Goal: Task Accomplishment & Management: Use online tool/utility

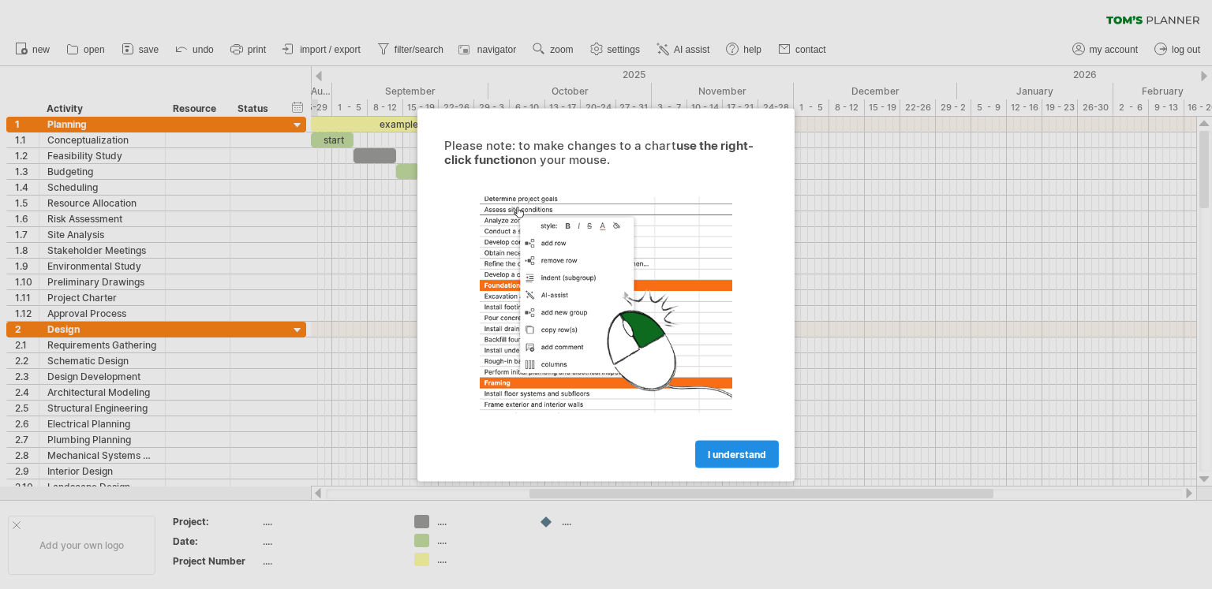
click at [729, 458] on span "I understand" at bounding box center [737, 454] width 58 height 12
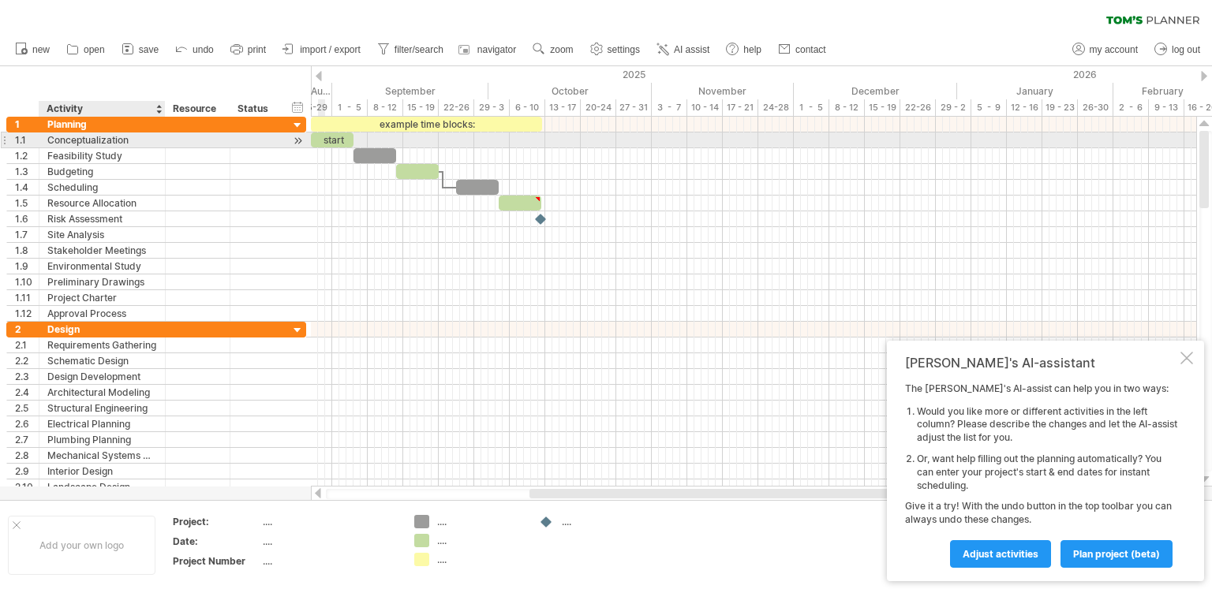
click at [86, 143] on div "Conceptualization" at bounding box center [102, 140] width 110 height 15
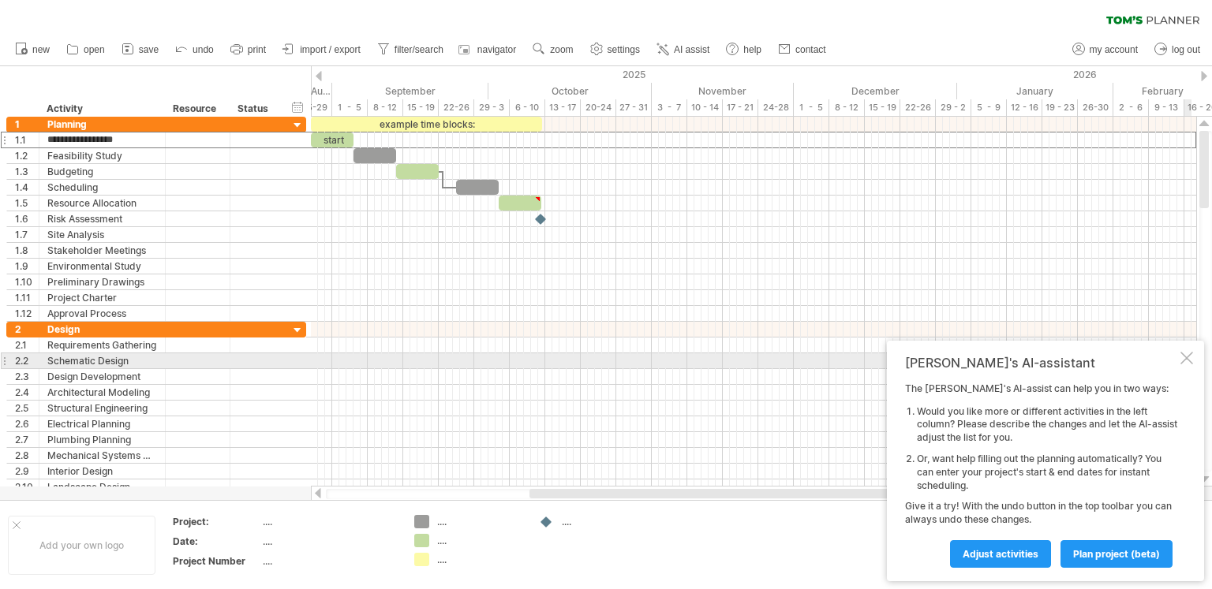
click at [1184, 363] on div at bounding box center [1186, 358] width 13 height 13
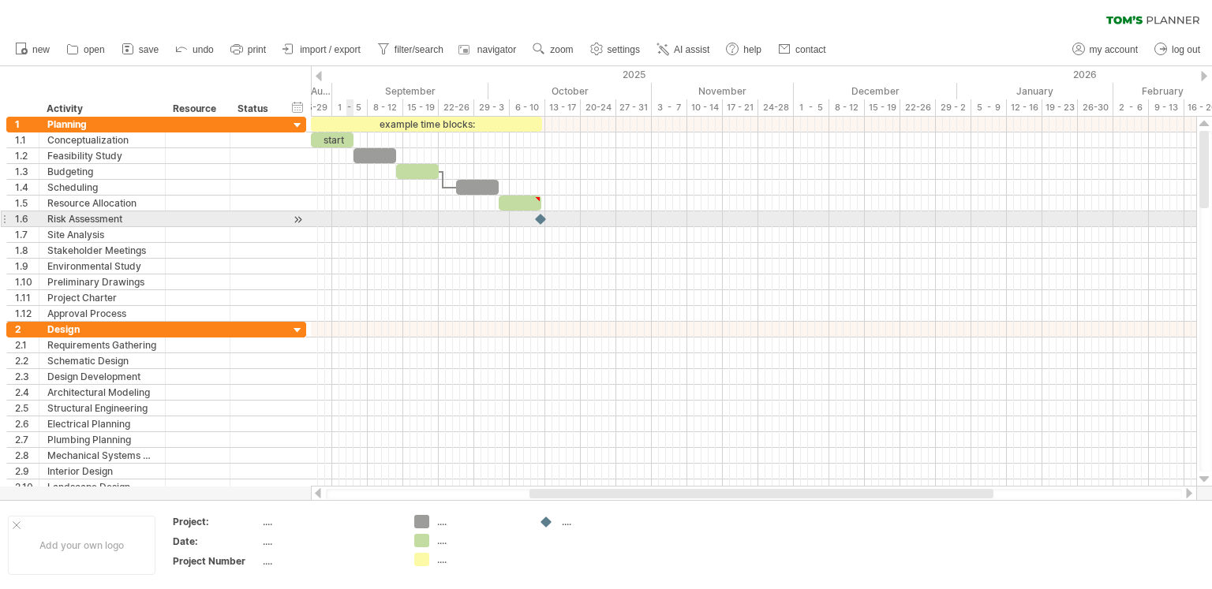
click at [348, 212] on div at bounding box center [753, 219] width 885 height 16
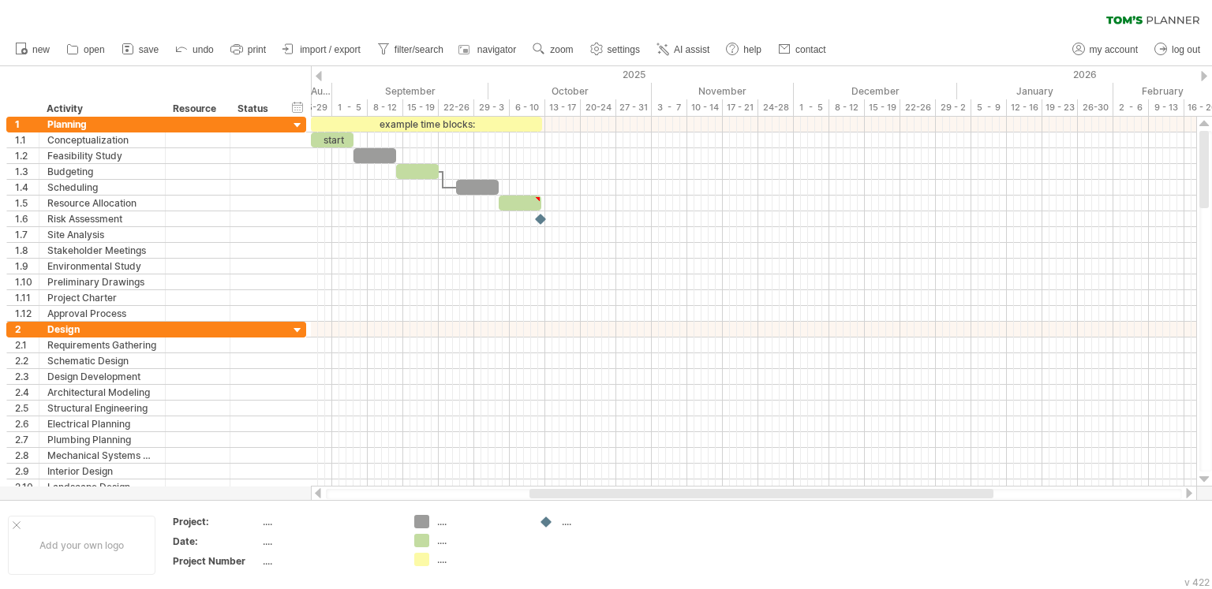
click at [1133, 20] on icon at bounding box center [1152, 20] width 93 height 9
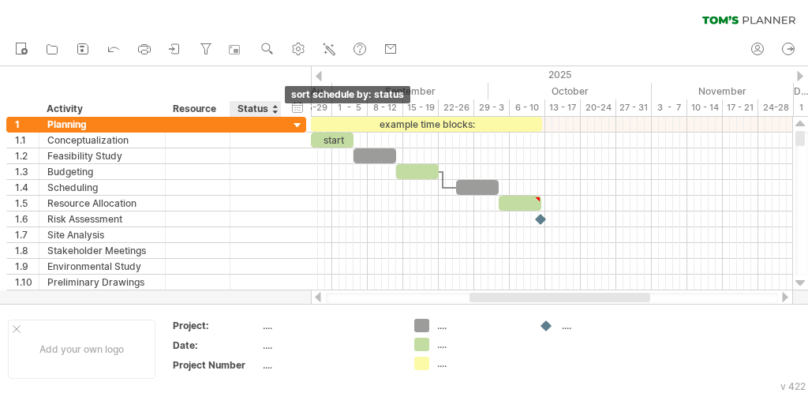
click at [272, 114] on div at bounding box center [274, 109] width 6 height 16
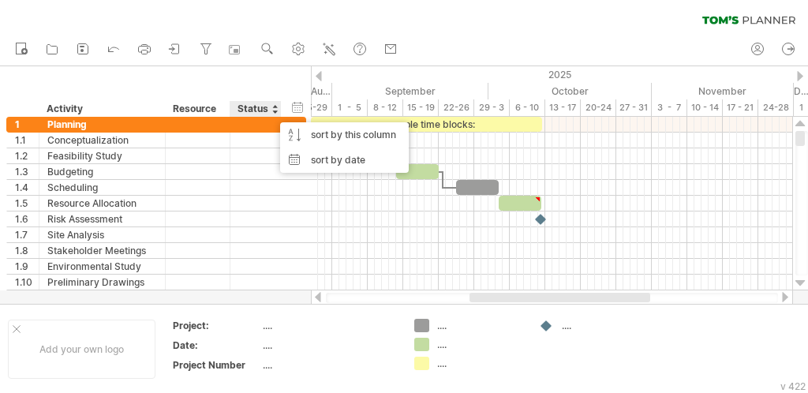
click at [234, 107] on div "****** Status" at bounding box center [255, 109] width 51 height 16
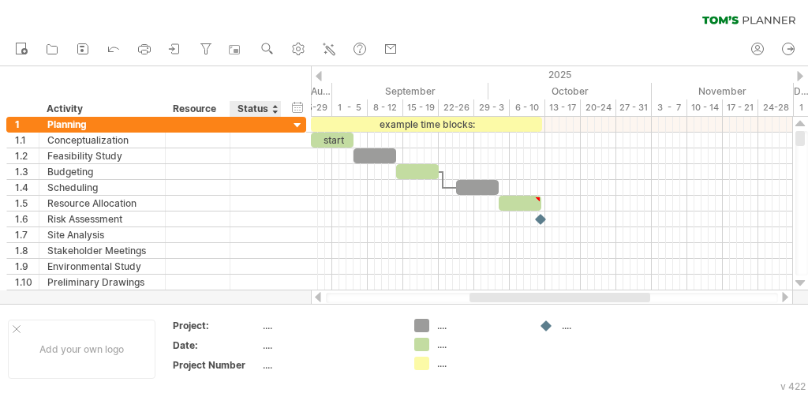
click at [250, 109] on div "Status" at bounding box center [255, 109] width 35 height 16
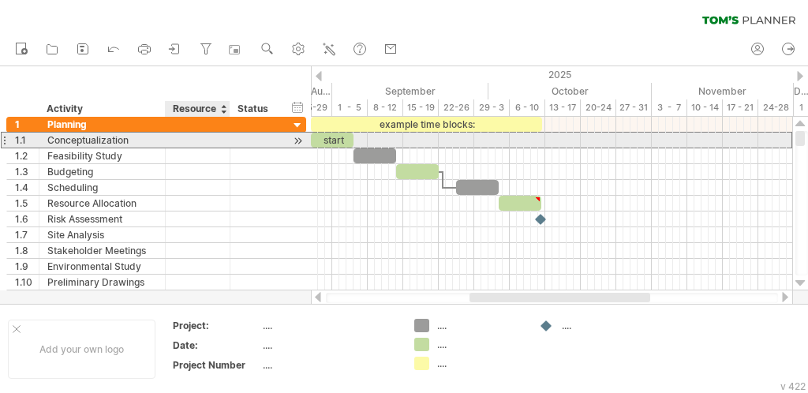
click at [193, 145] on div at bounding box center [198, 140] width 48 height 15
click at [282, 140] on div "**********" at bounding box center [156, 140] width 300 height 17
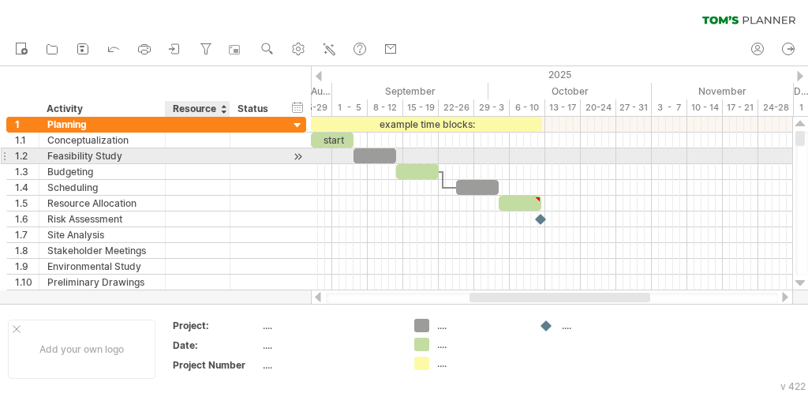
click at [185, 154] on div at bounding box center [198, 155] width 48 height 15
click at [187, 155] on input "text" at bounding box center [198, 155] width 48 height 15
click at [188, 155] on input "text" at bounding box center [198, 155] width 48 height 15
click at [186, 155] on input "text" at bounding box center [198, 155] width 48 height 15
click at [298, 157] on div at bounding box center [297, 156] width 15 height 17
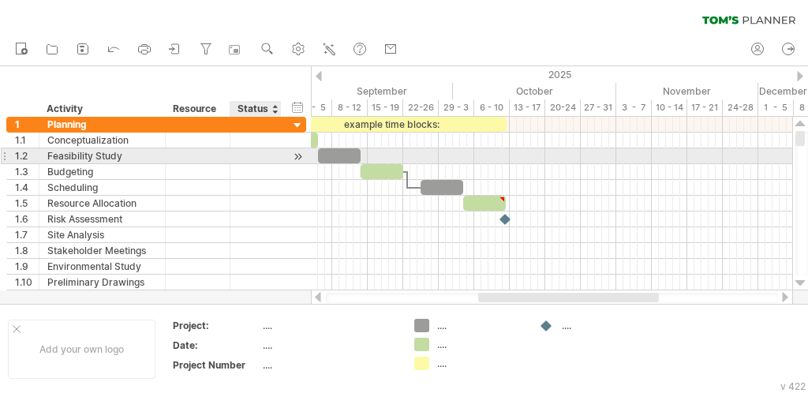
click at [298, 157] on div at bounding box center [297, 156] width 15 height 17
click at [298, 156] on div at bounding box center [297, 156] width 15 height 17
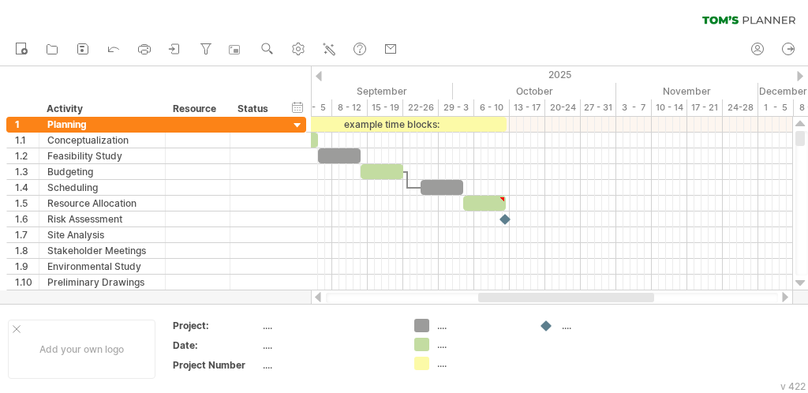
click at [319, 76] on div at bounding box center [319, 76] width 6 height 10
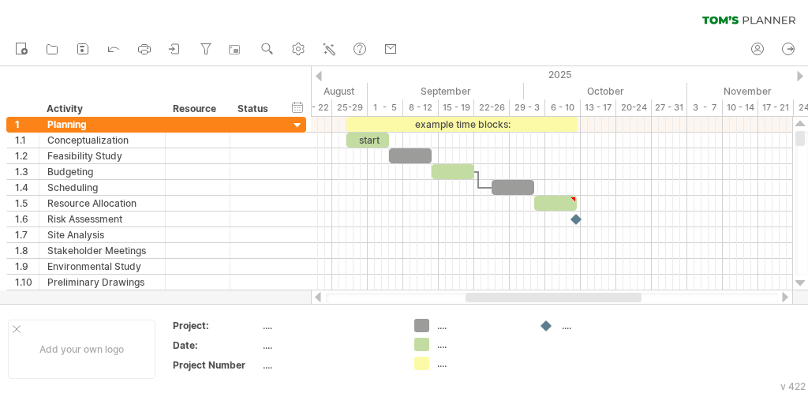
click at [319, 76] on div at bounding box center [319, 76] width 6 height 10
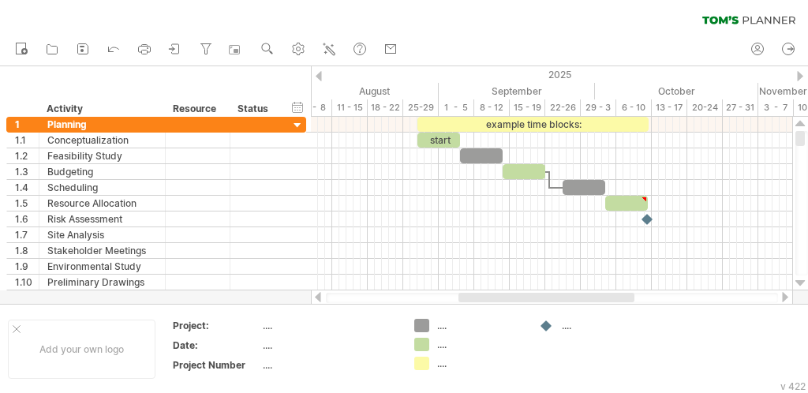
click at [319, 76] on div at bounding box center [319, 76] width 6 height 10
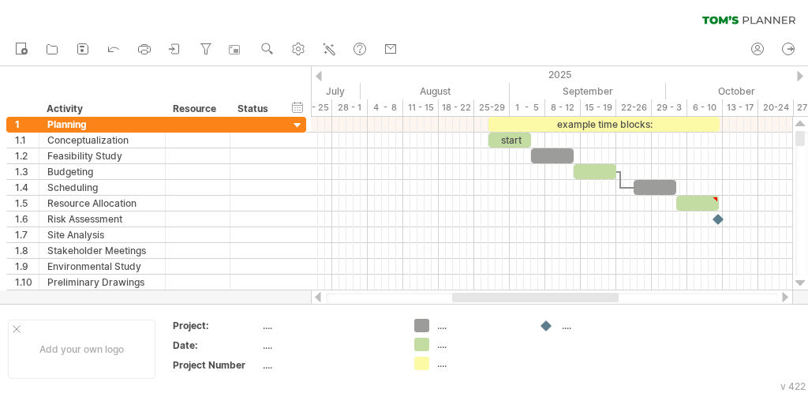
click at [320, 77] on div at bounding box center [319, 76] width 6 height 10
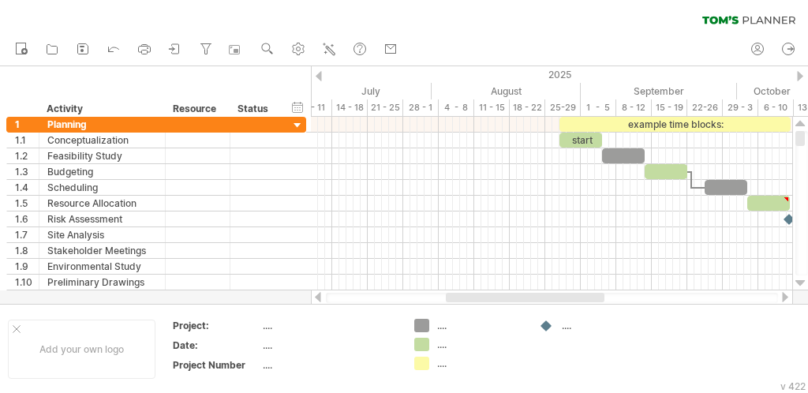
click at [320, 77] on div at bounding box center [319, 76] width 6 height 10
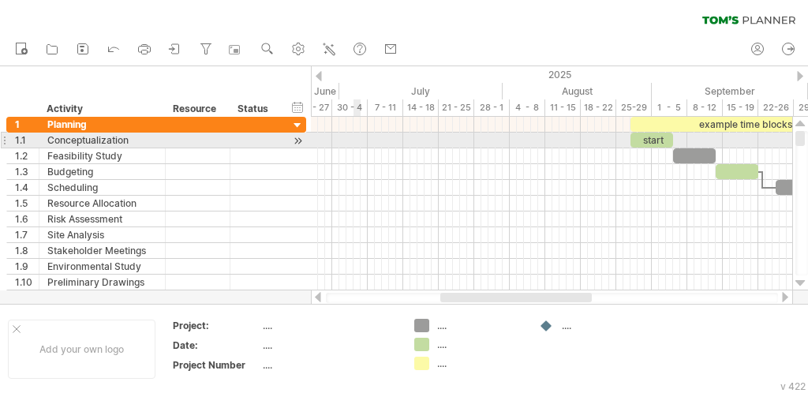
click at [356, 140] on div at bounding box center [551, 141] width 481 height 16
click at [350, 146] on div at bounding box center [551, 141] width 481 height 16
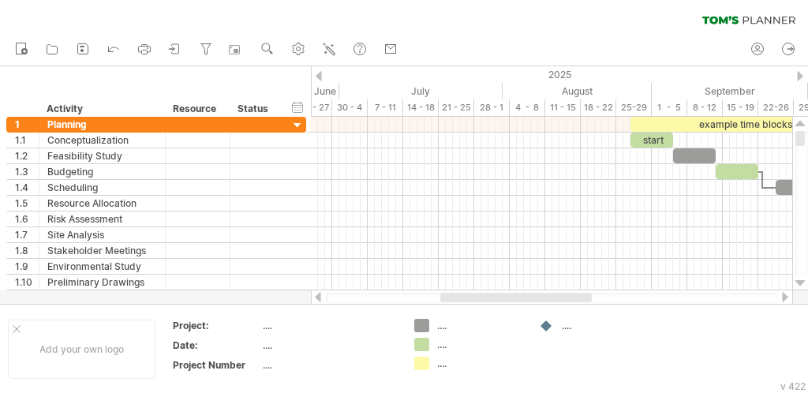
click at [798, 76] on div at bounding box center [800, 76] width 6 height 10
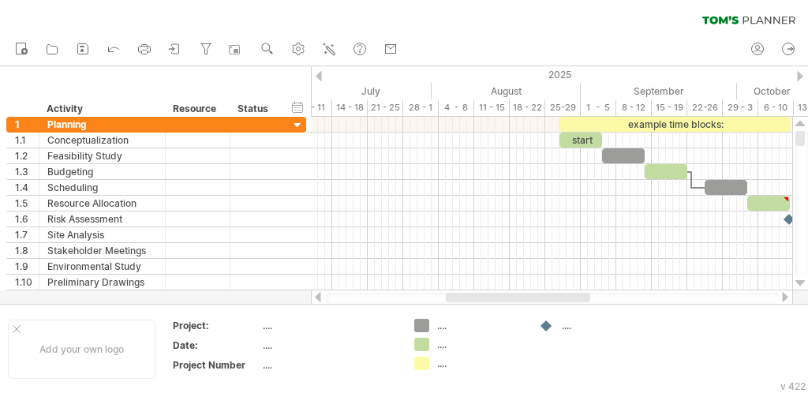
click at [799, 76] on div at bounding box center [800, 76] width 6 height 10
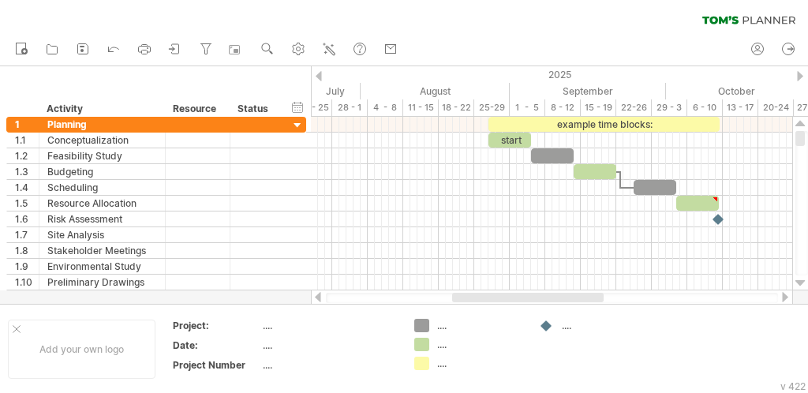
click at [799, 76] on div at bounding box center [800, 76] width 6 height 10
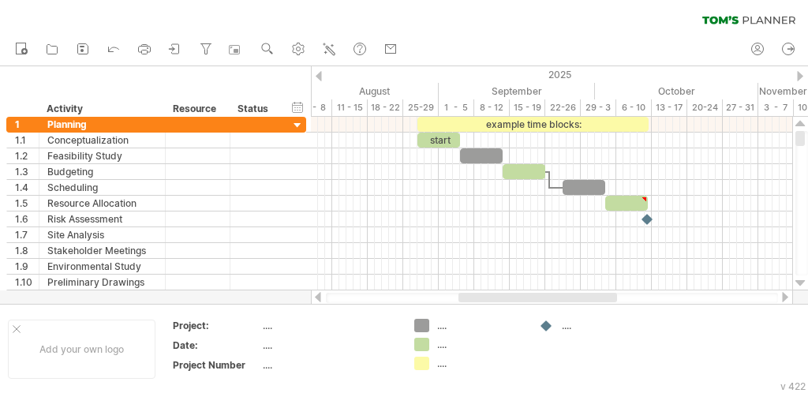
click at [799, 76] on div at bounding box center [800, 76] width 6 height 10
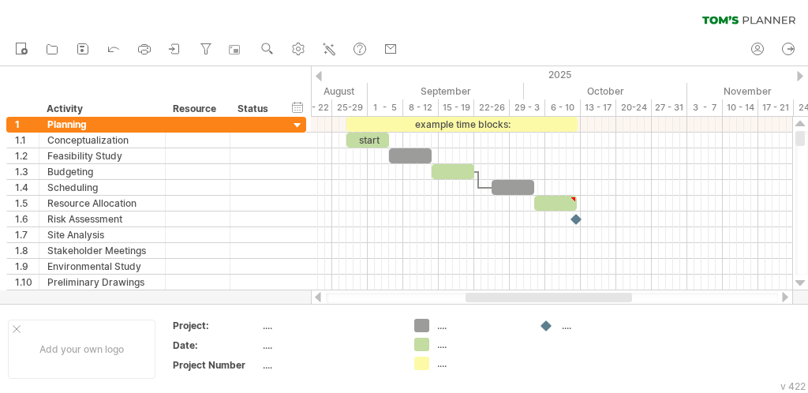
click at [320, 75] on div at bounding box center [319, 76] width 6 height 10
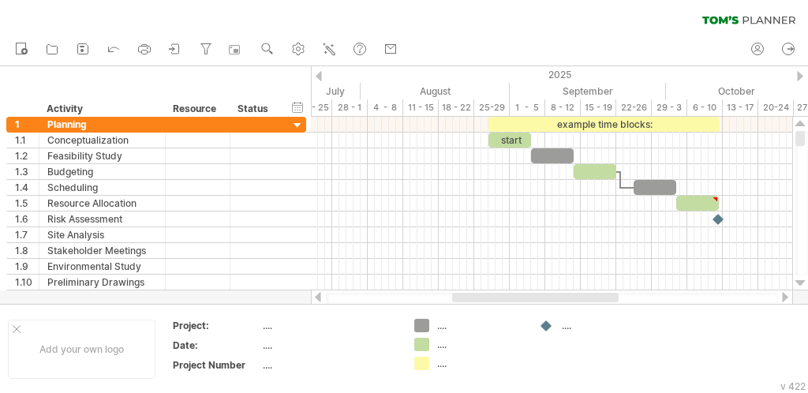
click at [320, 75] on div at bounding box center [319, 76] width 6 height 10
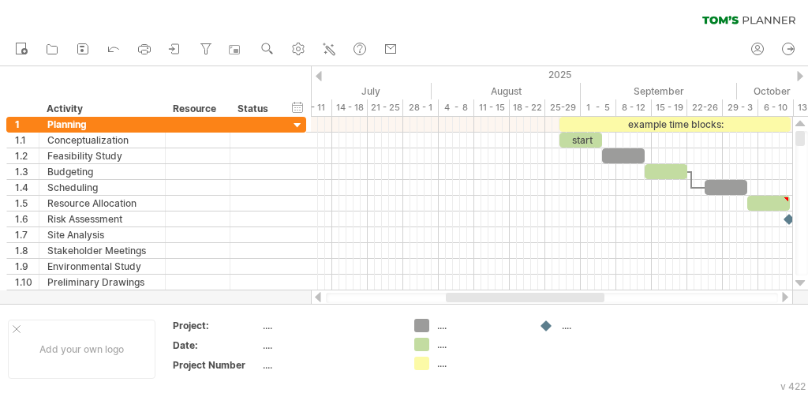
click at [320, 75] on div at bounding box center [319, 76] width 6 height 10
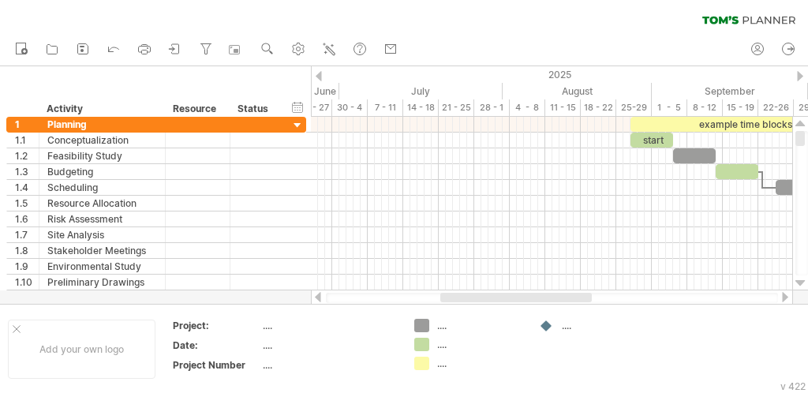
click at [320, 75] on div at bounding box center [319, 76] width 6 height 10
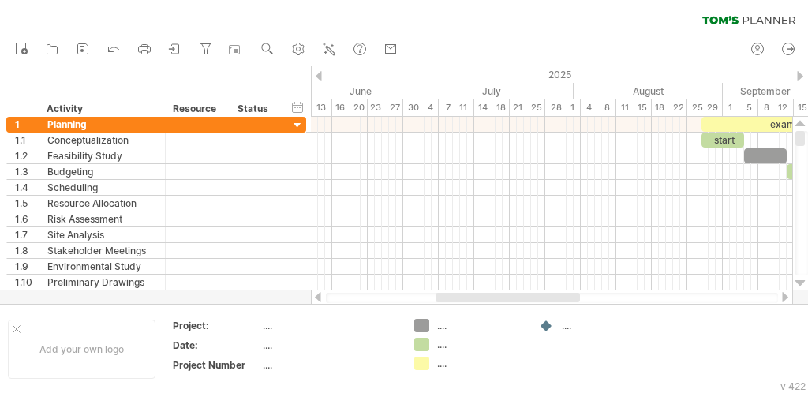
click at [320, 75] on div at bounding box center [319, 76] width 6 height 10
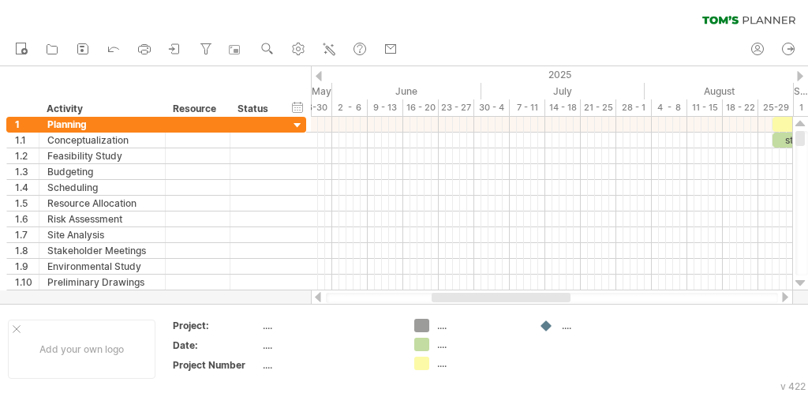
click at [320, 75] on div at bounding box center [319, 76] width 6 height 10
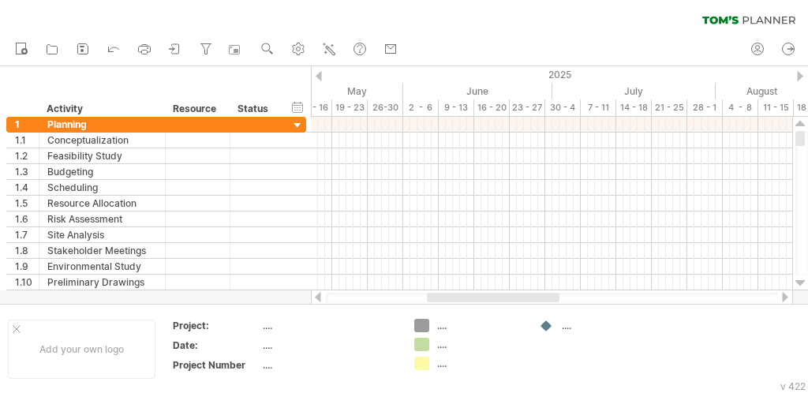
click at [320, 75] on div at bounding box center [319, 76] width 6 height 10
click at [425, 367] on div "Trying to reach plan.tomsplanner.com Connected again... 0% clear filter new 1" at bounding box center [404, 196] width 808 height 393
click at [440, 367] on div "...." at bounding box center [480, 363] width 86 height 13
click at [443, 367] on input "text" at bounding box center [476, 363] width 78 height 13
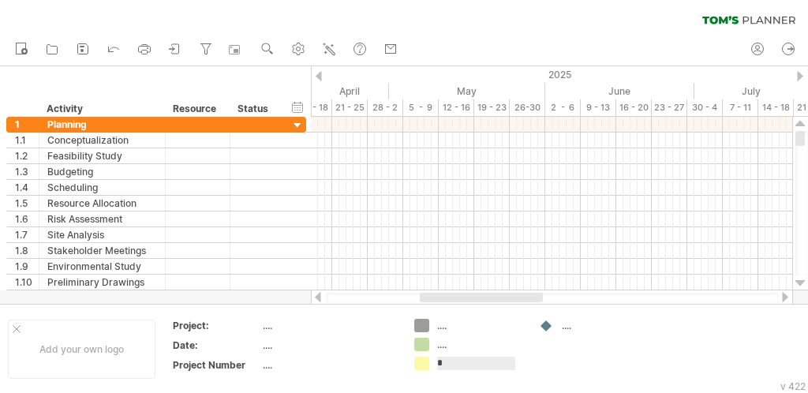
type input "*"
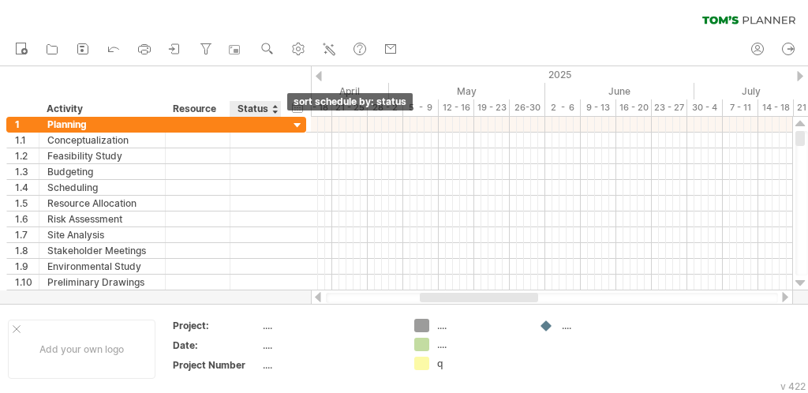
click at [274, 110] on div at bounding box center [274, 109] width 6 height 16
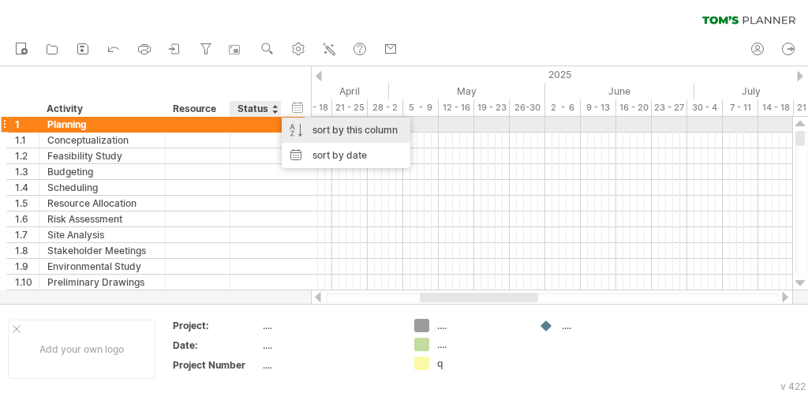
click at [331, 127] on div "sort by this column" at bounding box center [346, 130] width 129 height 25
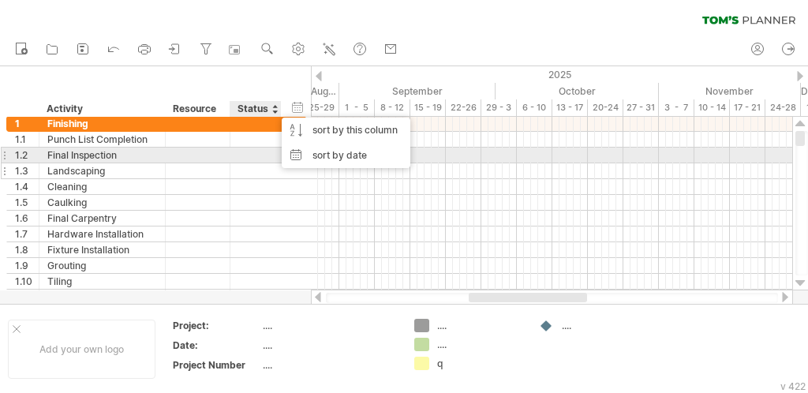
click at [253, 163] on div at bounding box center [255, 170] width 35 height 15
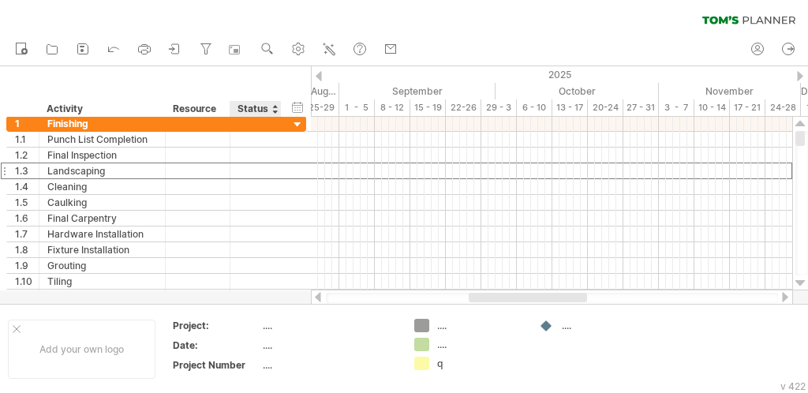
click at [262, 108] on div "Status" at bounding box center [255, 109] width 35 height 16
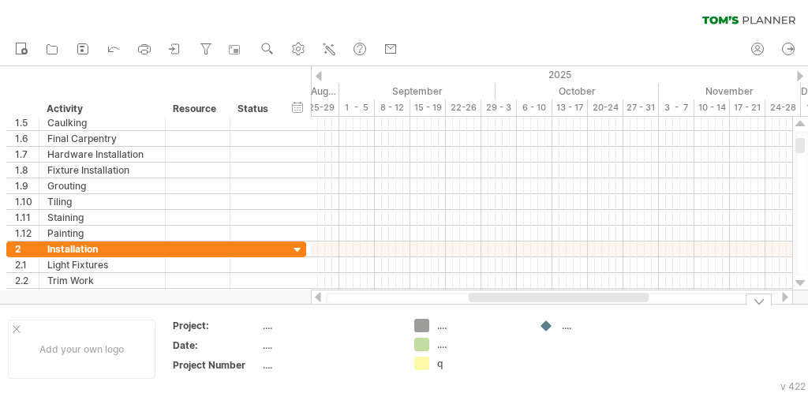
drag, startPoint x: 565, startPoint y: 306, endPoint x: 670, endPoint y: 310, distance: 105.0
click at [670, 314] on div "Add your own logo Project: .... Date: .... Project Number .... .... .... q ...." at bounding box center [404, 349] width 808 height 90
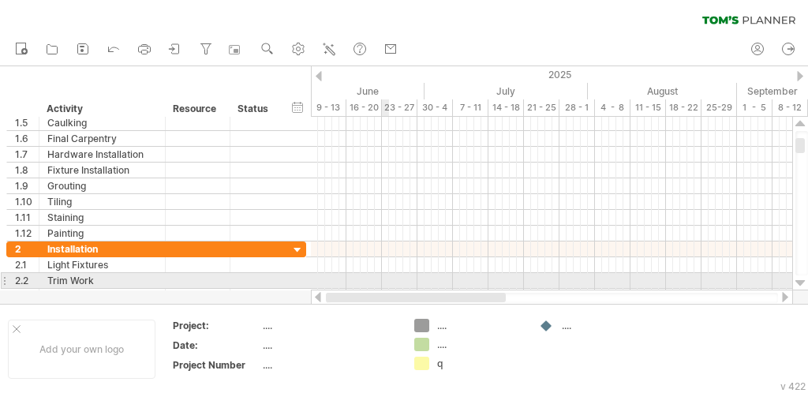
drag, startPoint x: 596, startPoint y: 297, endPoint x: 346, endPoint y: 281, distance: 250.7
click at [346, 285] on div "Trying to reach plan.tomsplanner.com Connected again... 0% clear filter new 1" at bounding box center [404, 196] width 808 height 393
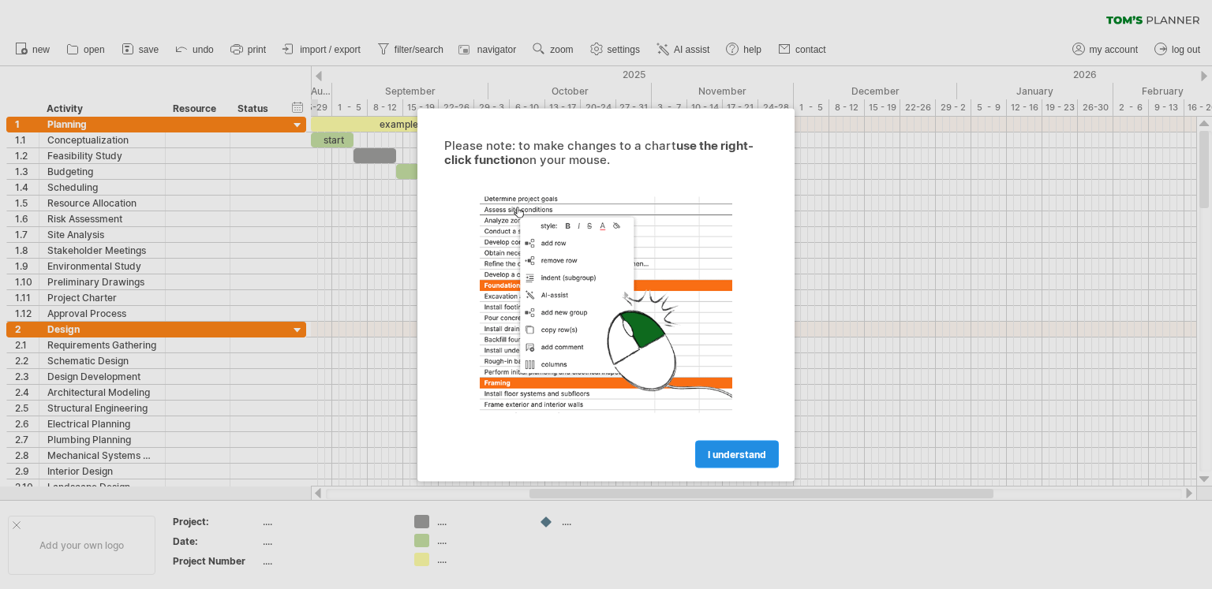
click at [745, 455] on span "I understand" at bounding box center [737, 454] width 58 height 12
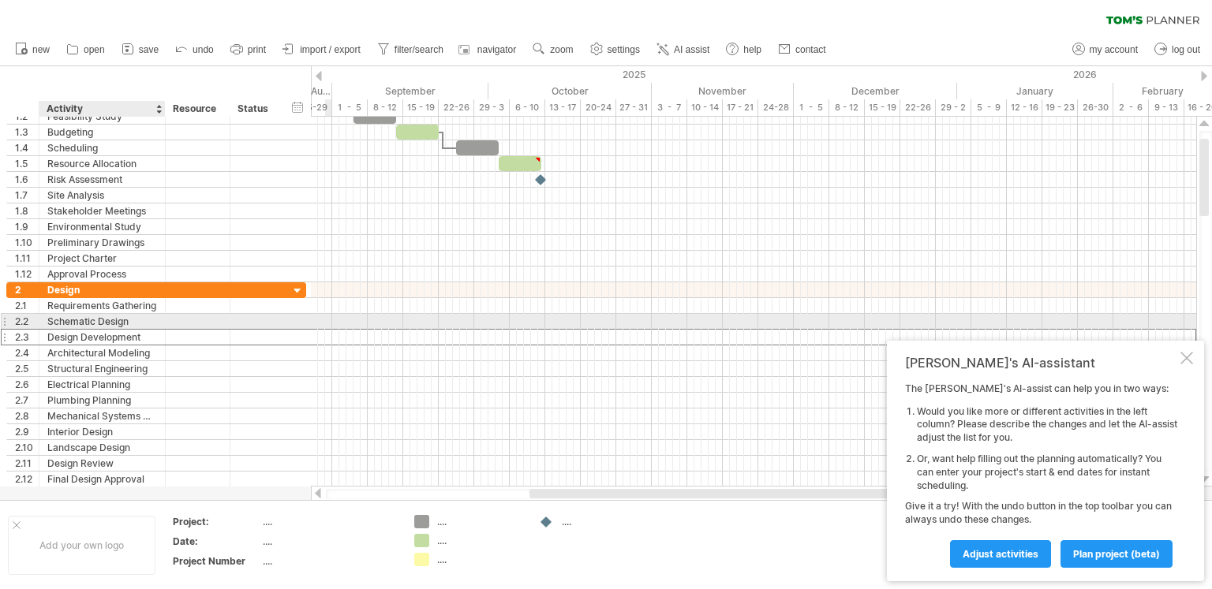
click at [116, 330] on div "Design Development" at bounding box center [102, 337] width 110 height 15
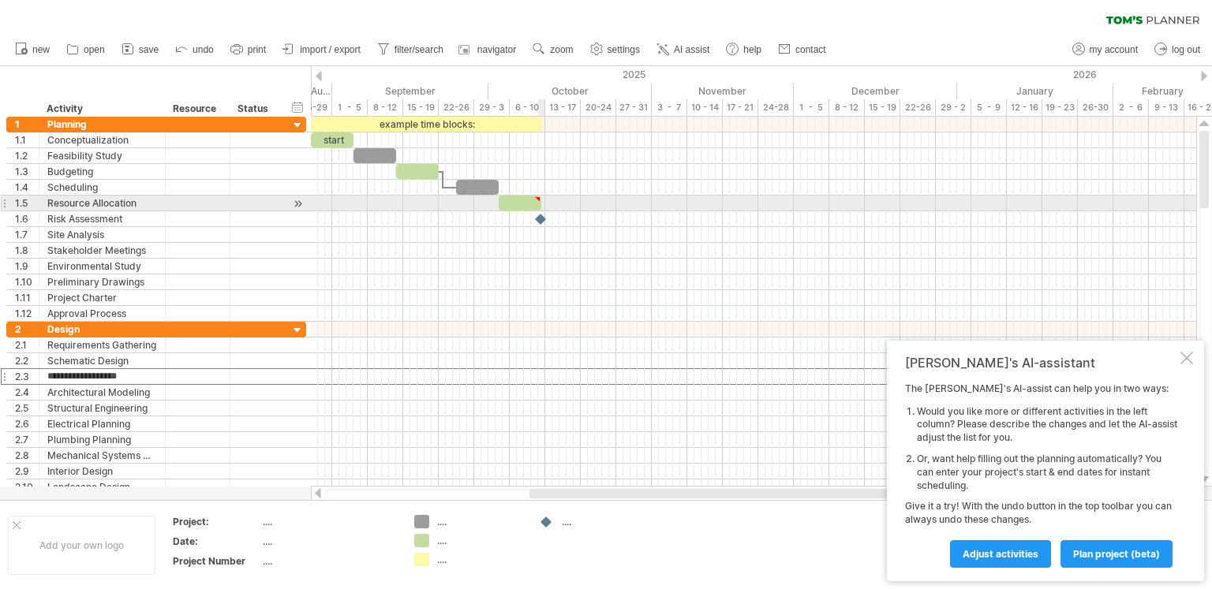
type textarea "**********"
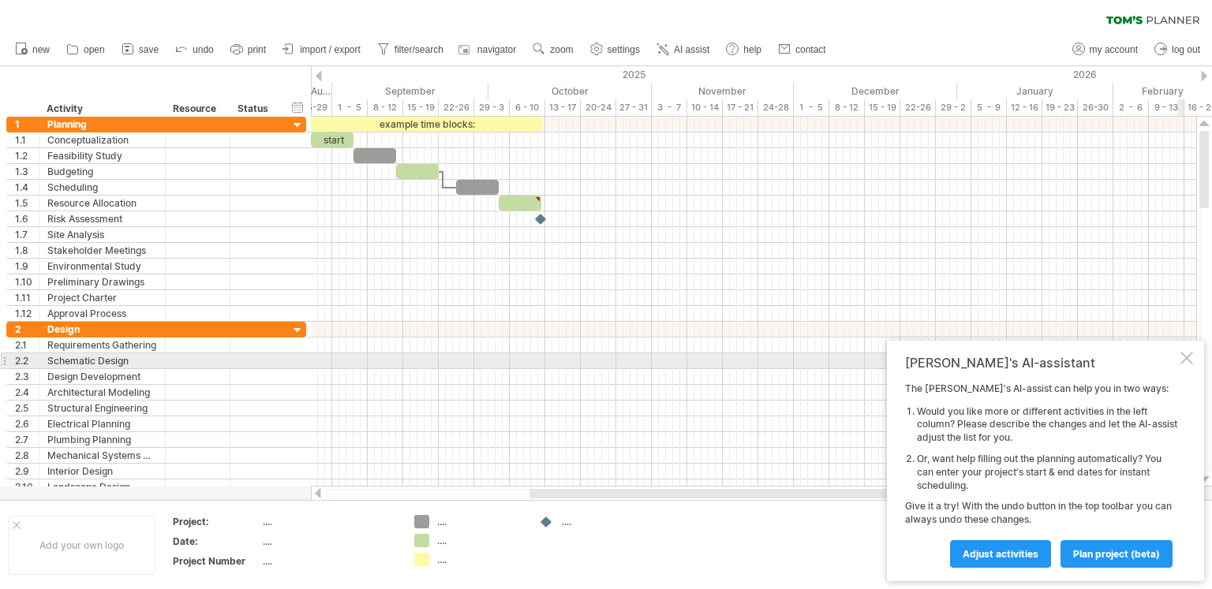
click at [1187, 361] on div at bounding box center [1186, 358] width 13 height 13
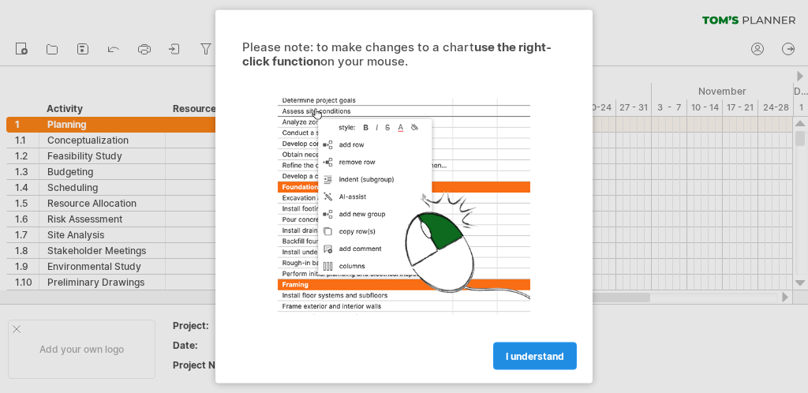
click at [538, 359] on span "I understand" at bounding box center [535, 356] width 58 height 12
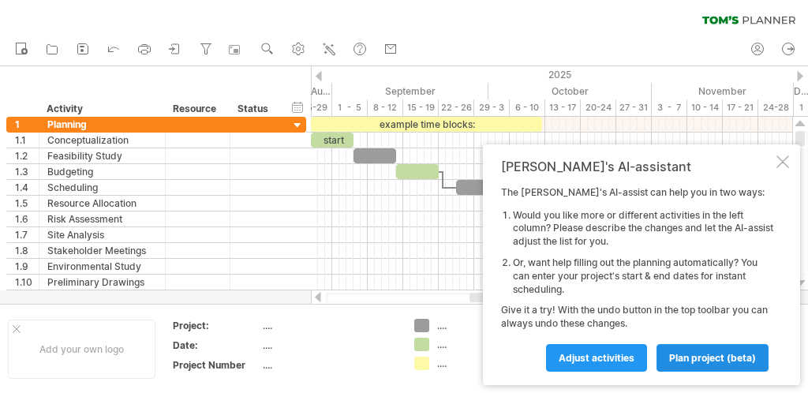
click at [698, 360] on span "plan project (beta)" at bounding box center [712, 358] width 87 height 12
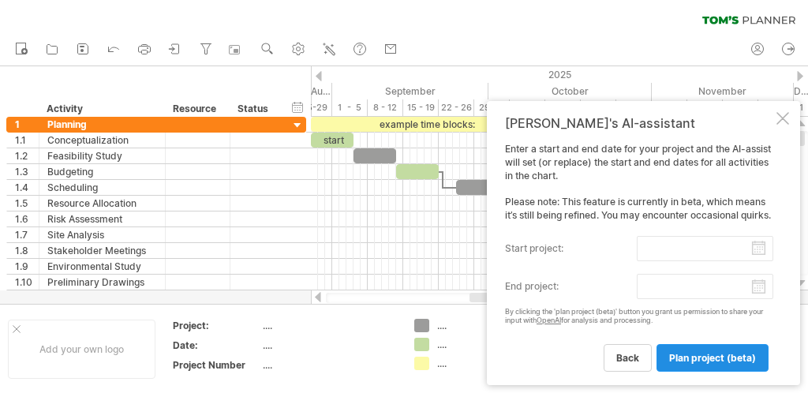
click at [689, 360] on span "plan project (beta)" at bounding box center [712, 358] width 87 height 12
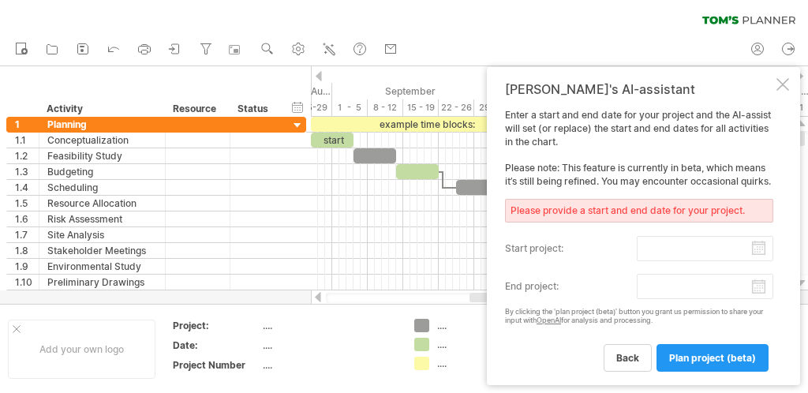
click at [784, 78] on div at bounding box center [782, 84] width 13 height 13
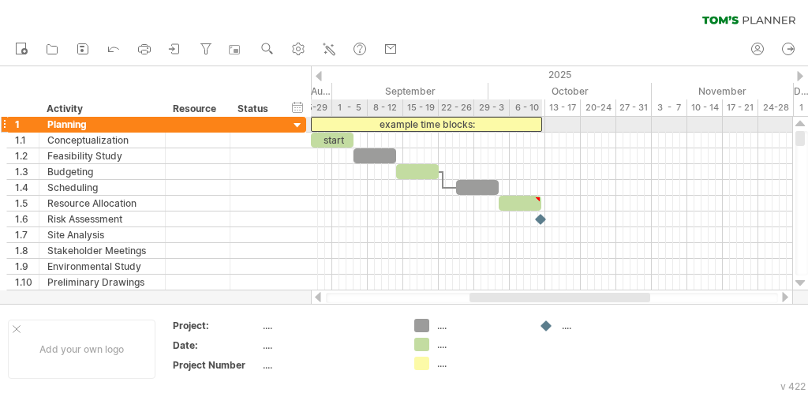
click at [404, 125] on div "example time blocks:" at bounding box center [426, 124] width 231 height 15
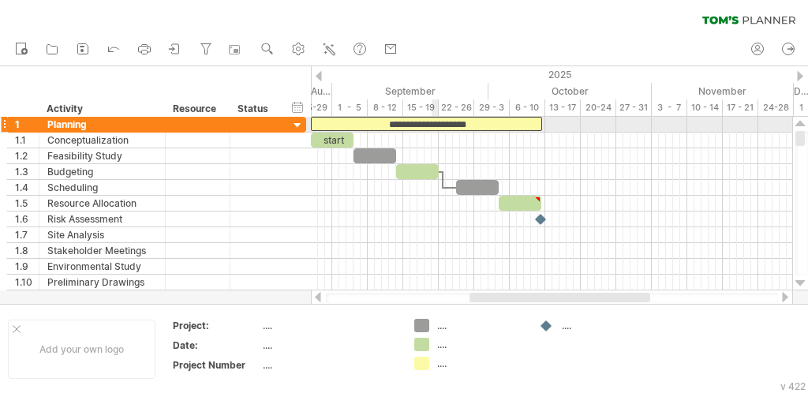
click at [436, 125] on div "**********" at bounding box center [426, 124] width 231 height 14
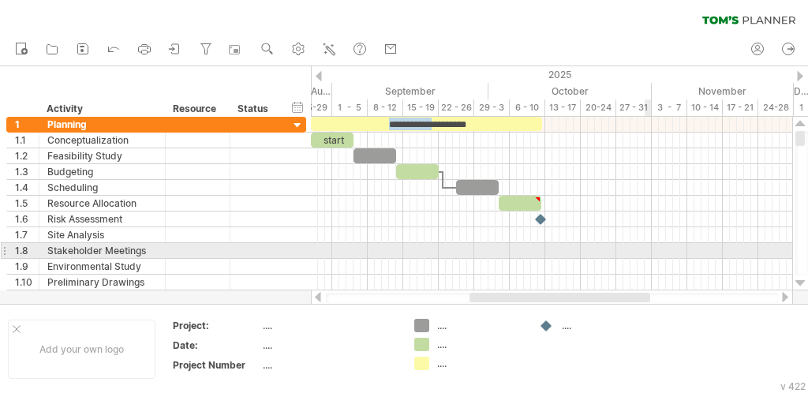
click at [640, 259] on div at bounding box center [551, 267] width 481 height 16
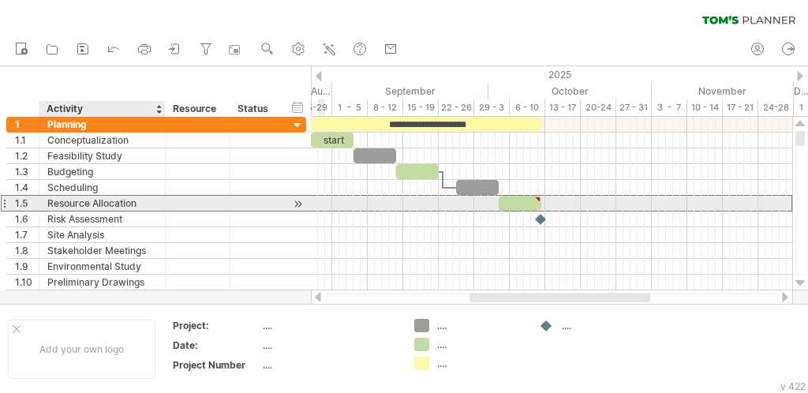
click at [110, 204] on div "Resource Allocation" at bounding box center [102, 203] width 110 height 15
type textarea "**********"
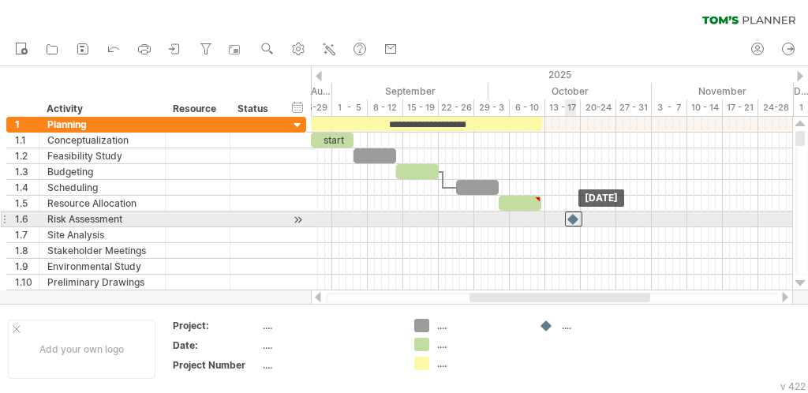
drag, startPoint x: 544, startPoint y: 216, endPoint x: 577, endPoint y: 218, distance: 33.2
click at [577, 218] on div at bounding box center [573, 218] width 17 height 15
click at [297, 219] on div at bounding box center [297, 219] width 15 height 17
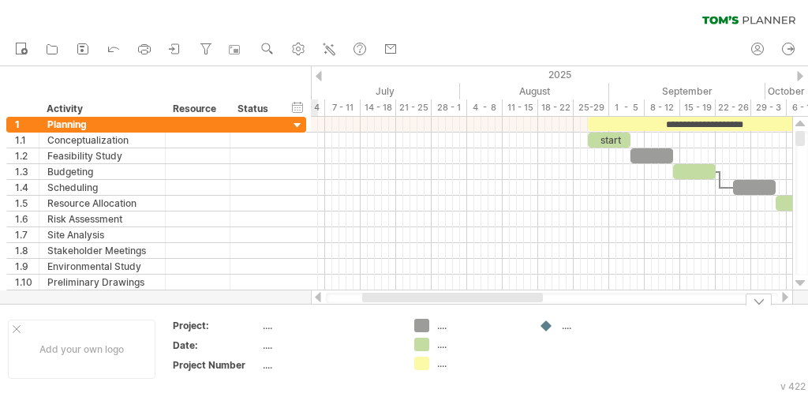
drag, startPoint x: 541, startPoint y: 301, endPoint x: 431, endPoint y: 330, distance: 114.1
click at [380, 305] on div "Trying to reach plan.tomsplanner.com Connected again... 0% clear filter new 1" at bounding box center [404, 196] width 808 height 393
click at [445, 329] on div "...." at bounding box center [480, 325] width 86 height 13
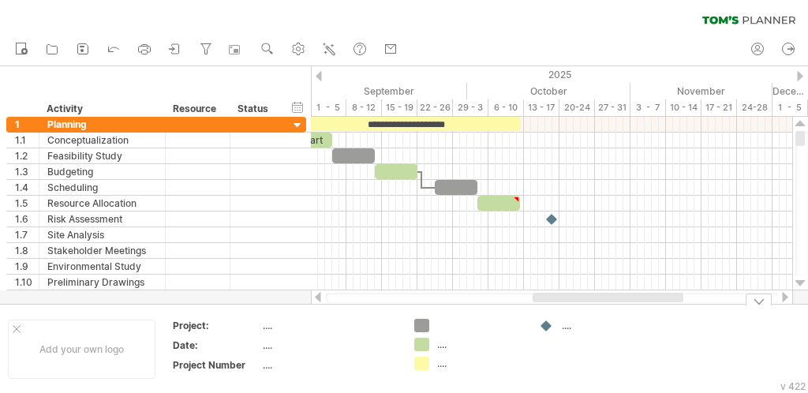
drag, startPoint x: 555, startPoint y: 299, endPoint x: 490, endPoint y: 268, distance: 72.0
click at [644, 304] on div "Trying to reach plan.tomsplanner.com Connected again... 0% clear filter new 1" at bounding box center [404, 196] width 808 height 393
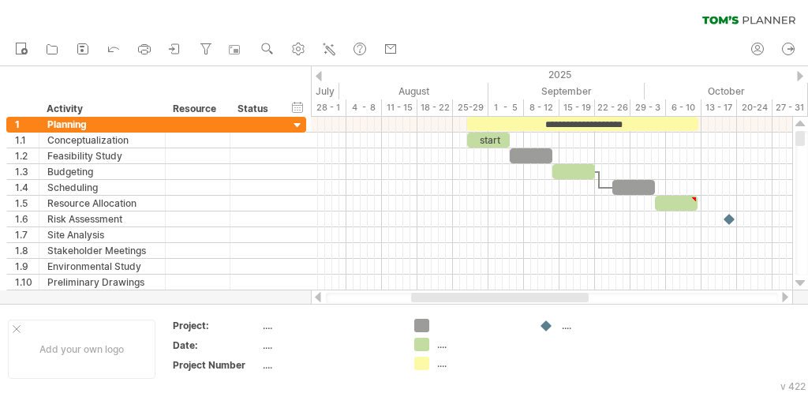
drag, startPoint x: 489, startPoint y: 299, endPoint x: 443, endPoint y: 285, distance: 48.7
click at [426, 295] on div at bounding box center [500, 297] width 178 height 9
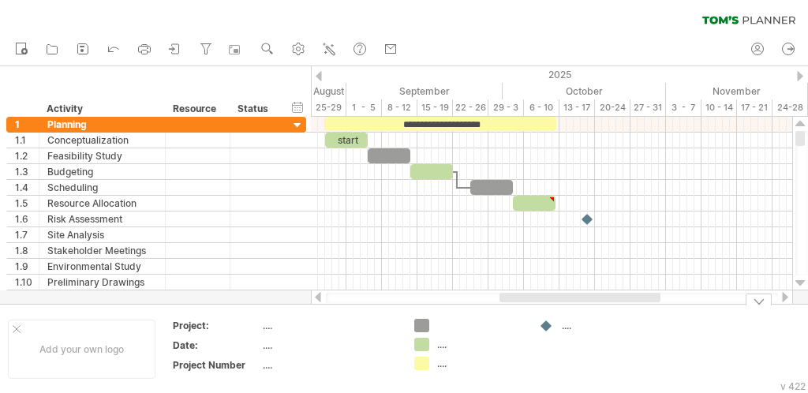
drag, startPoint x: 497, startPoint y: 301, endPoint x: 543, endPoint y: 307, distance: 46.1
click at [543, 307] on div "Trying to reach plan.tomsplanner.com Connected again... 0% clear filter new 1" at bounding box center [404, 196] width 808 height 393
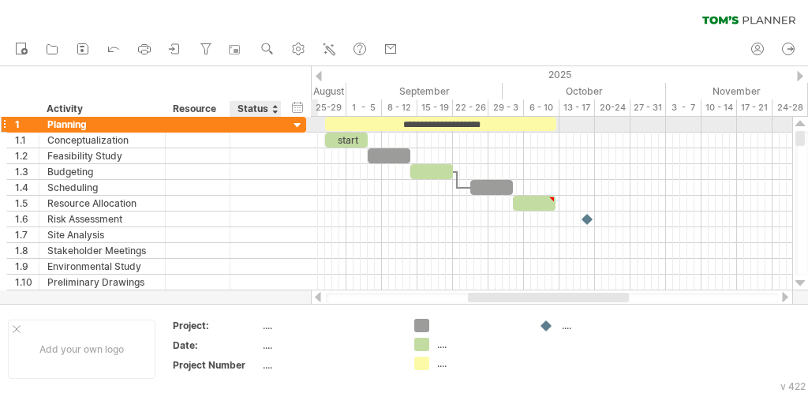
click at [300, 126] on div at bounding box center [297, 125] width 15 height 15
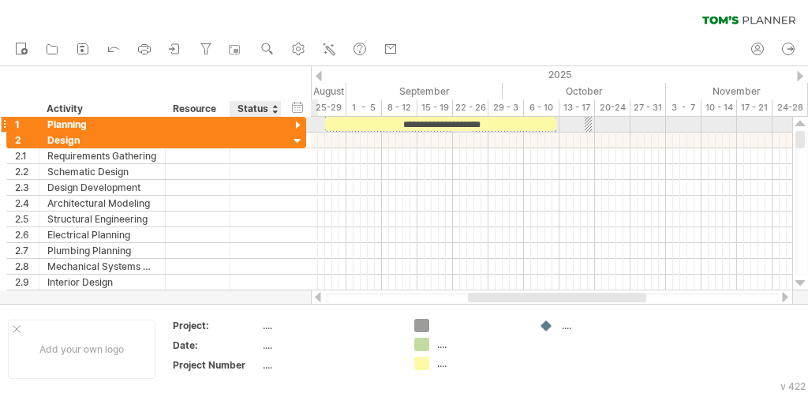
click at [300, 126] on div at bounding box center [297, 125] width 15 height 15
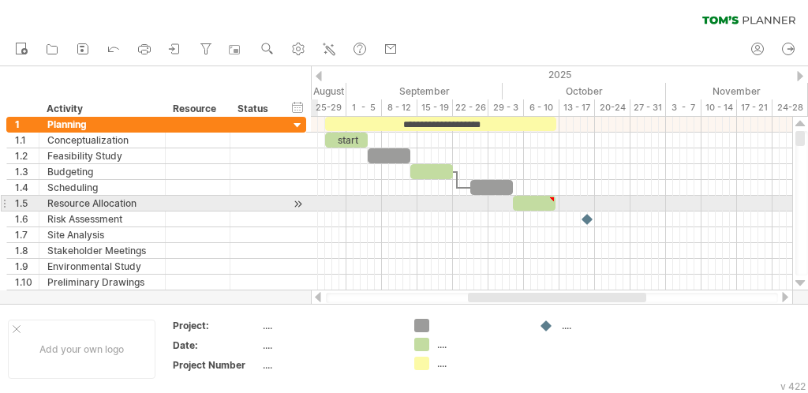
click at [316, 198] on div at bounding box center [551, 204] width 481 height 16
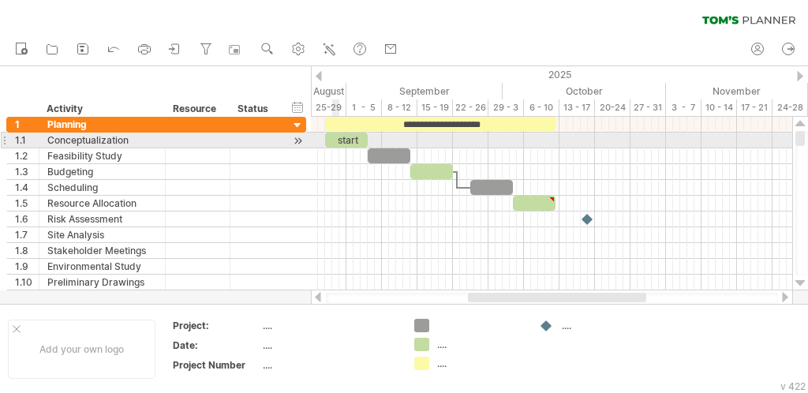
click at [337, 140] on div "start" at bounding box center [346, 140] width 43 height 15
click at [337, 140] on div "*****" at bounding box center [346, 140] width 43 height 14
click at [337, 141] on div "*****" at bounding box center [346, 140] width 43 height 14
drag, startPoint x: 369, startPoint y: 137, endPoint x: 382, endPoint y: 139, distance: 13.5
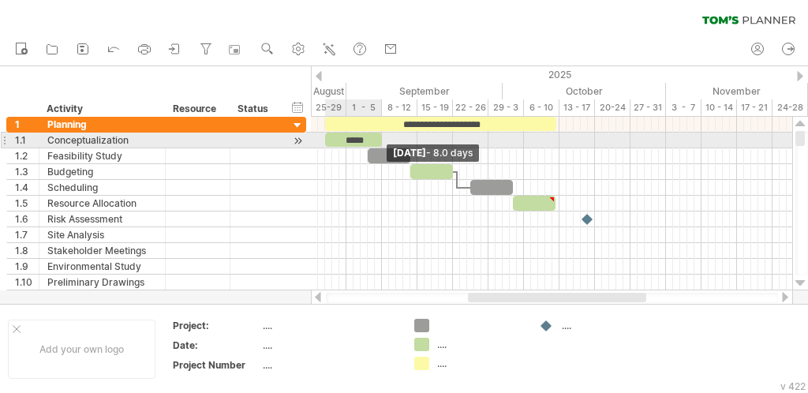
click at [382, 139] on span at bounding box center [382, 140] width 6 height 15
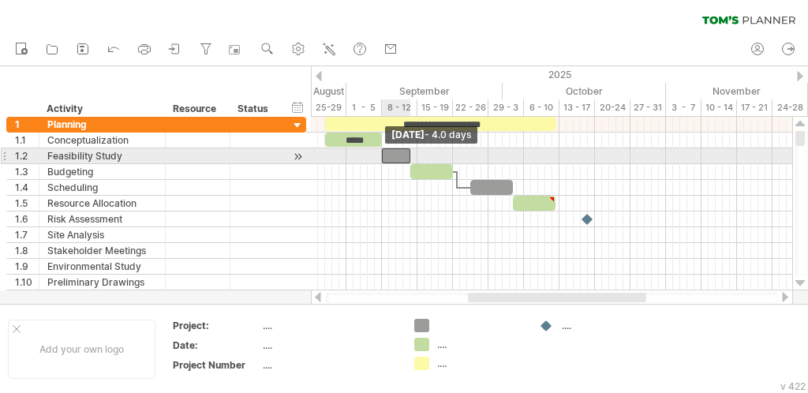
drag, startPoint x: 368, startPoint y: 154, endPoint x: 380, endPoint y: 154, distance: 12.6
click at [380, 154] on span at bounding box center [382, 155] width 6 height 15
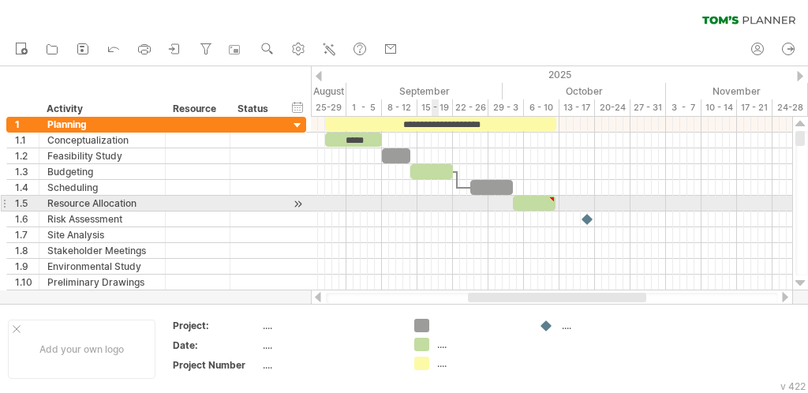
click at [432, 223] on div at bounding box center [551, 219] width 481 height 16
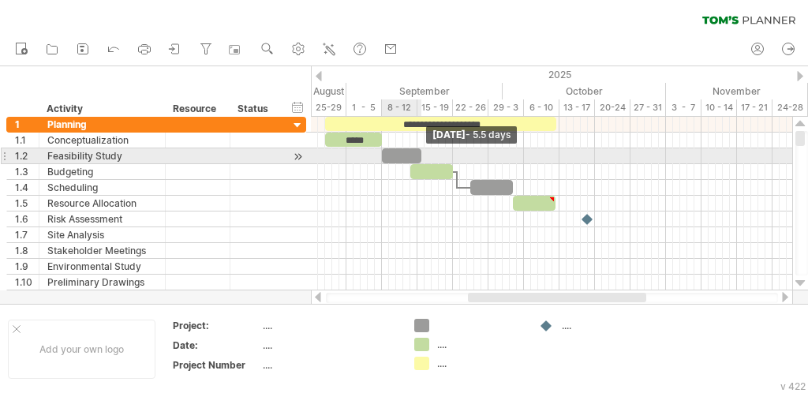
drag, startPoint x: 409, startPoint y: 155, endPoint x: 418, endPoint y: 163, distance: 12.3
click at [418, 163] on span at bounding box center [421, 155] width 6 height 15
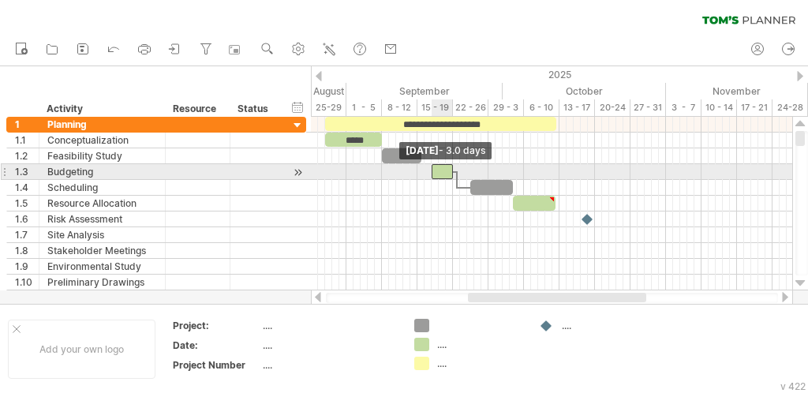
drag, startPoint x: 410, startPoint y: 173, endPoint x: 431, endPoint y: 173, distance: 20.5
click at [431, 173] on span at bounding box center [431, 171] width 6 height 15
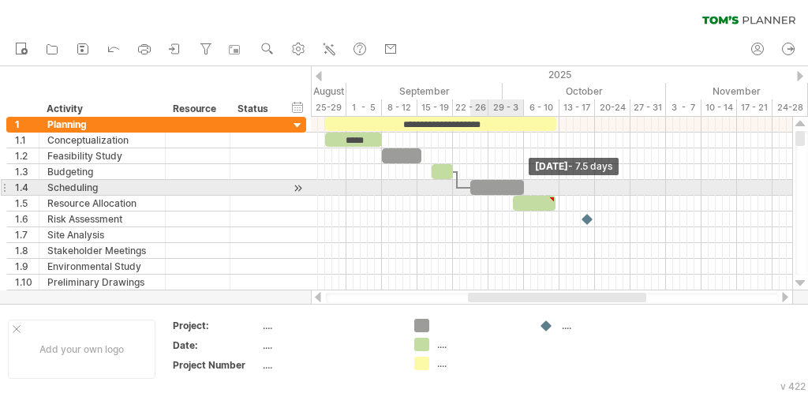
drag, startPoint x: 514, startPoint y: 184, endPoint x: 493, endPoint y: 186, distance: 21.4
click at [526, 185] on span at bounding box center [524, 187] width 6 height 15
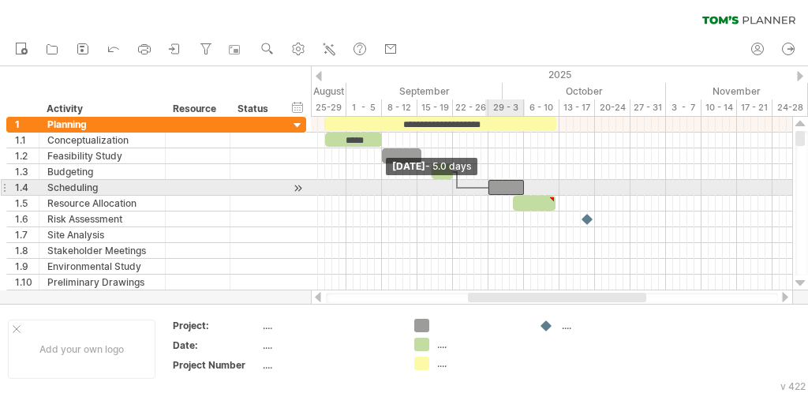
drag, startPoint x: 470, startPoint y: 186, endPoint x: 487, endPoint y: 186, distance: 17.4
click at [488, 187] on span at bounding box center [488, 187] width 6 height 15
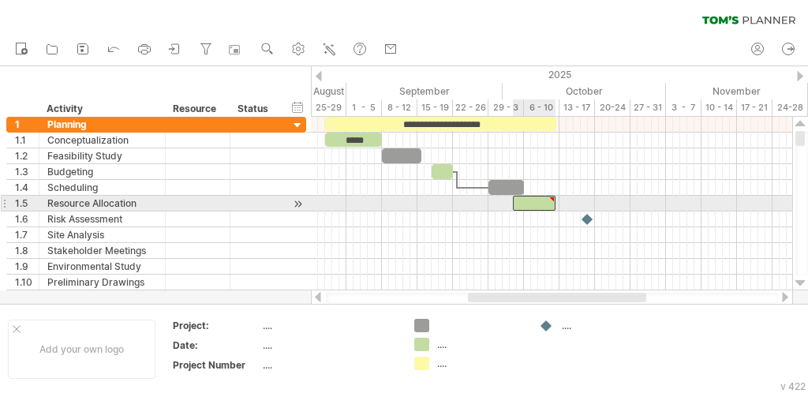
click at [544, 198] on div at bounding box center [534, 203] width 43 height 15
click at [553, 199] on div at bounding box center [551, 199] width 7 height 7
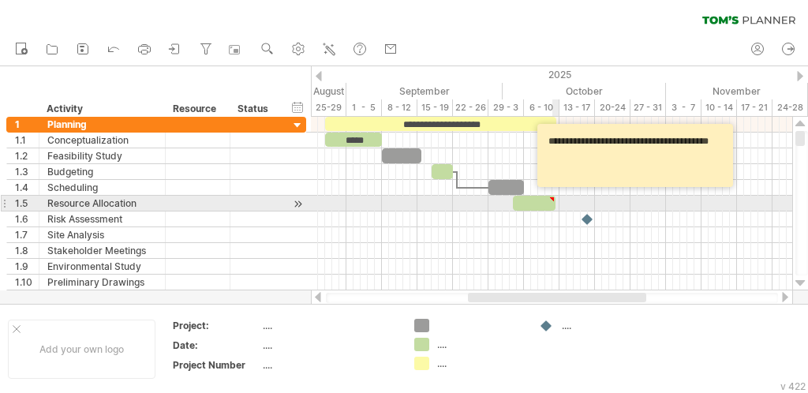
click at [553, 198] on div at bounding box center [551, 199] width 7 height 7
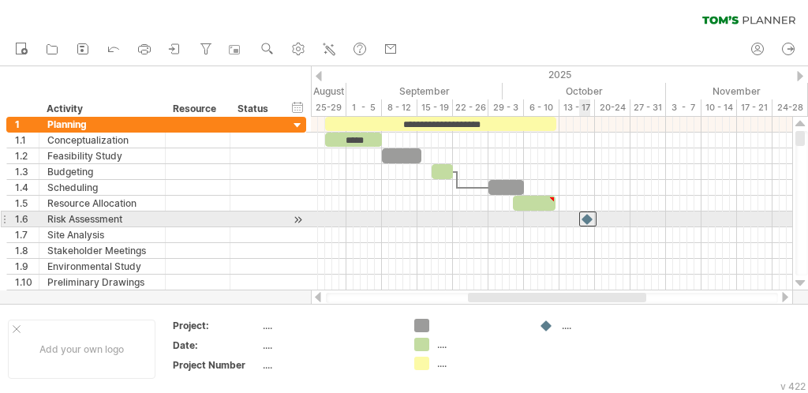
click at [591, 215] on div at bounding box center [587, 218] width 17 height 15
click at [496, 219] on div at bounding box center [551, 219] width 481 height 16
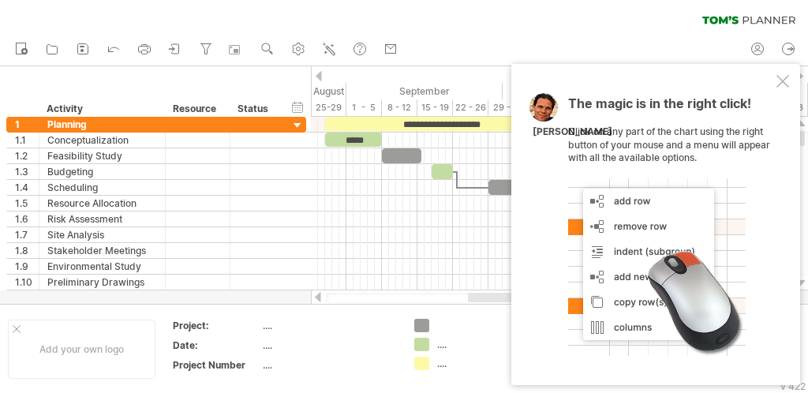
click at [776, 83] on div "The magic is in the right click! Click on any part of the chart using the right…" at bounding box center [655, 224] width 289 height 321
click at [780, 83] on div at bounding box center [782, 81] width 13 height 13
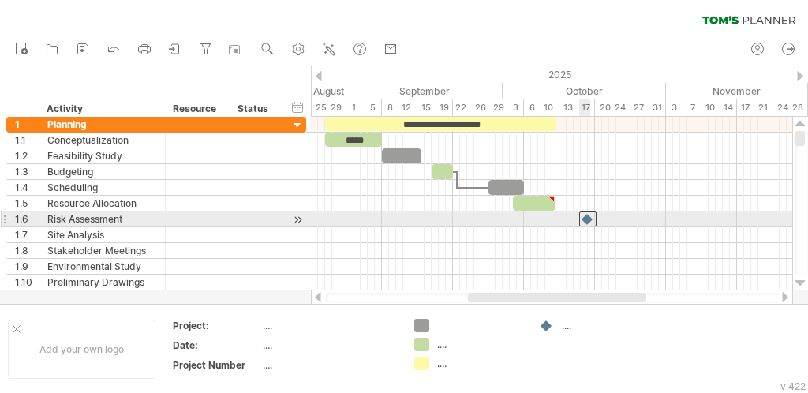
click at [590, 215] on div at bounding box center [587, 218] width 17 height 15
click at [590, 215] on div at bounding box center [588, 218] width 16 height 15
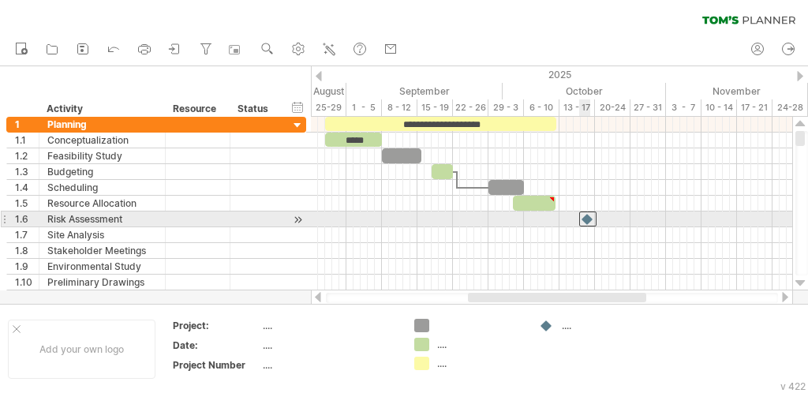
click at [590, 215] on div at bounding box center [587, 218] width 17 height 15
